Goal: Transaction & Acquisition: Purchase product/service

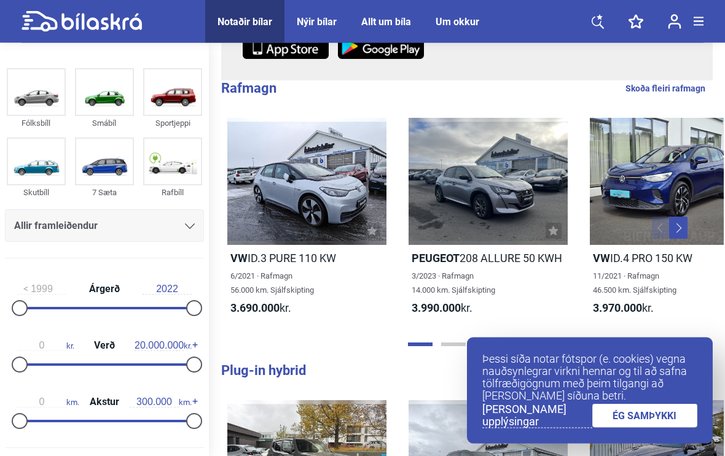
scroll to position [289, 0]
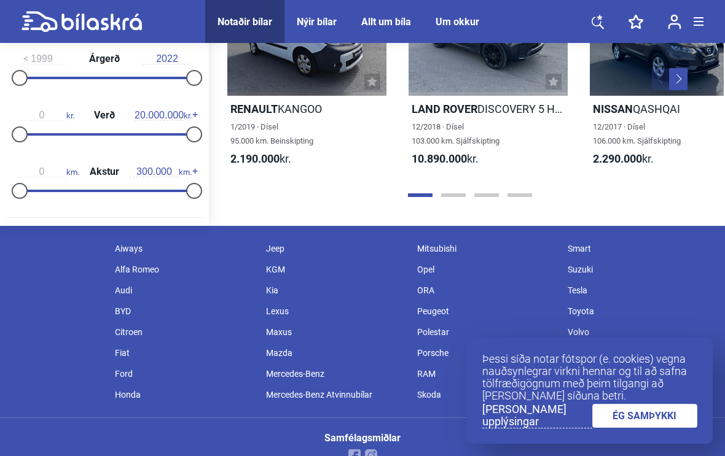
scroll to position [1563, 0]
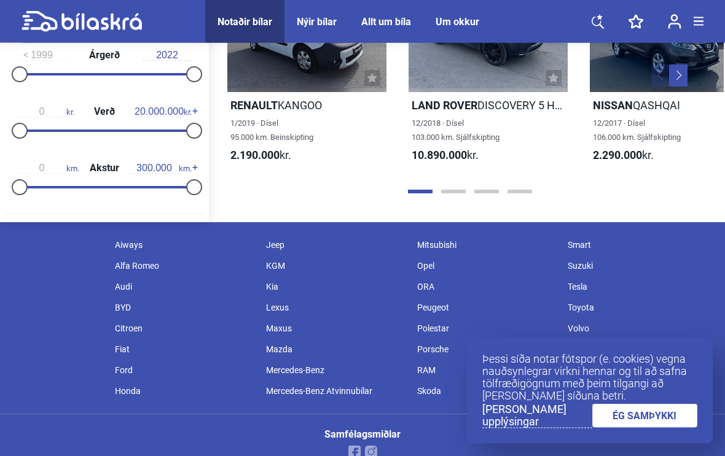
click at [592, 327] on div "Volvo" at bounding box center [637, 329] width 151 height 21
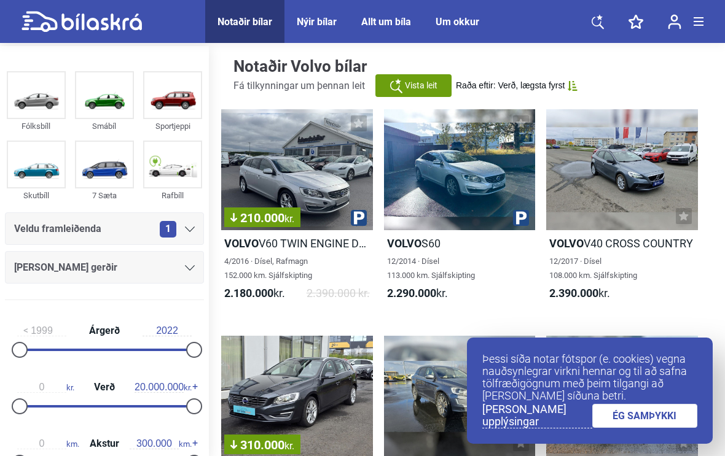
click at [661, 428] on link "ÉG SAMÞYKKI" at bounding box center [645, 416] width 106 height 24
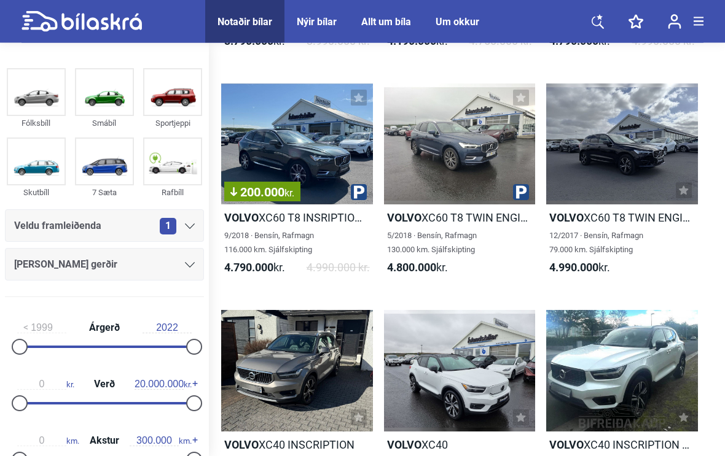
scroll to position [706, 0]
click at [307, 179] on div "200.000 kr." at bounding box center [297, 144] width 152 height 121
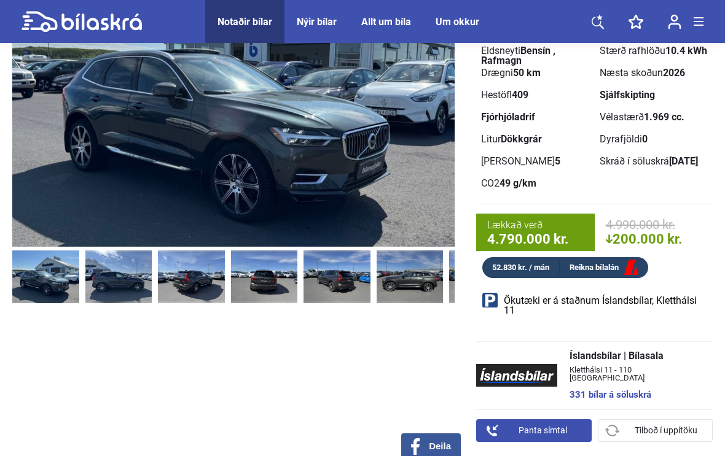
scroll to position [152, 0]
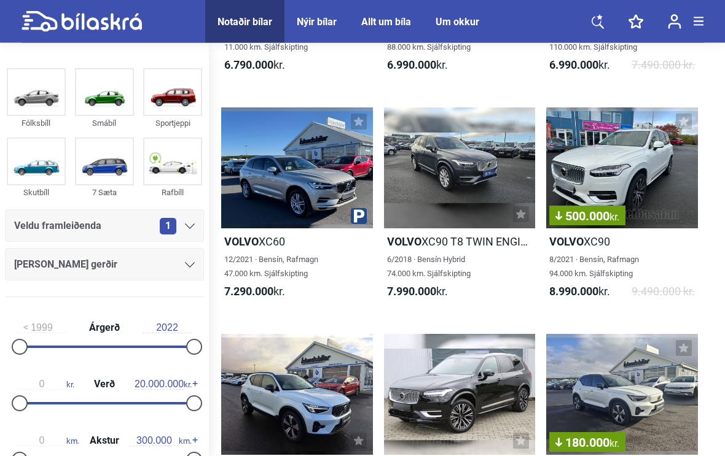
scroll to position [2048, 0]
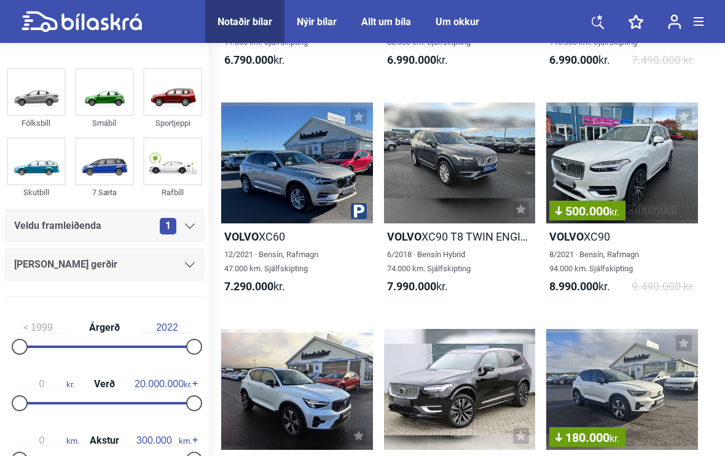
click at [299, 202] on div at bounding box center [297, 163] width 152 height 121
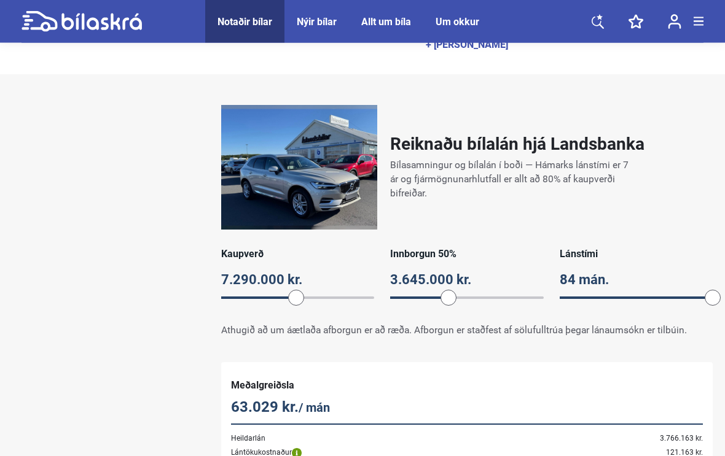
scroll to position [805, 0]
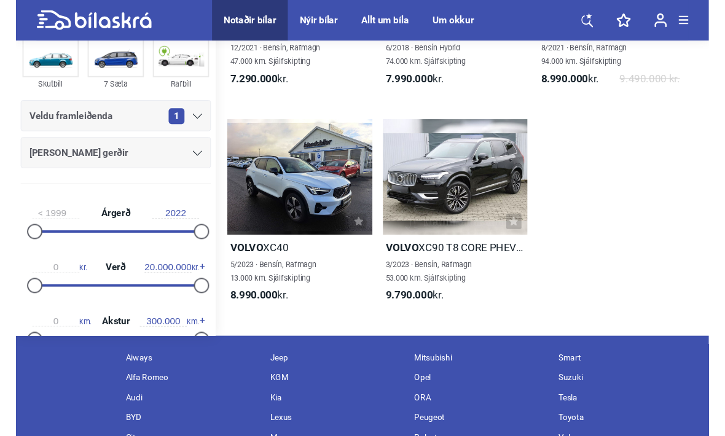
scroll to position [2263, 0]
